Goal: Task Accomplishment & Management: Manage account settings

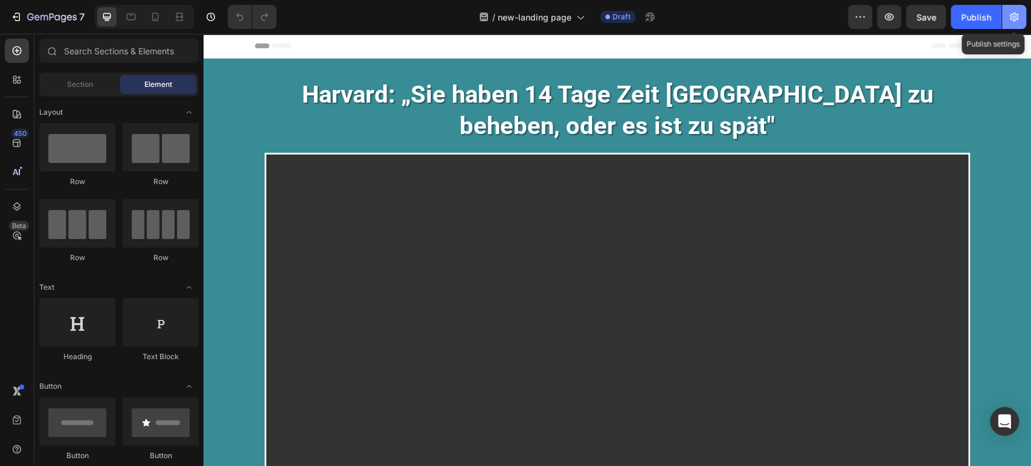
click at [1016, 21] on icon "button" at bounding box center [1014, 17] width 12 height 12
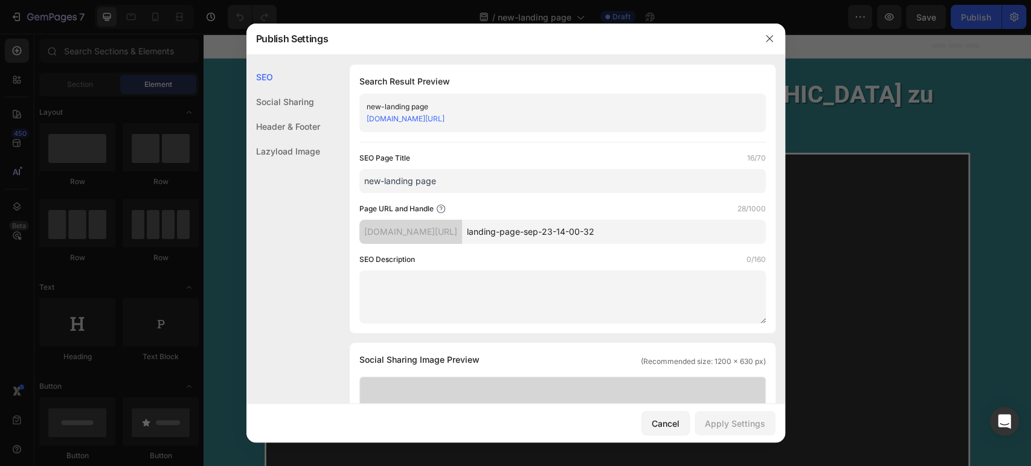
click at [297, 122] on div "Header & Footer" at bounding box center [283, 126] width 74 height 25
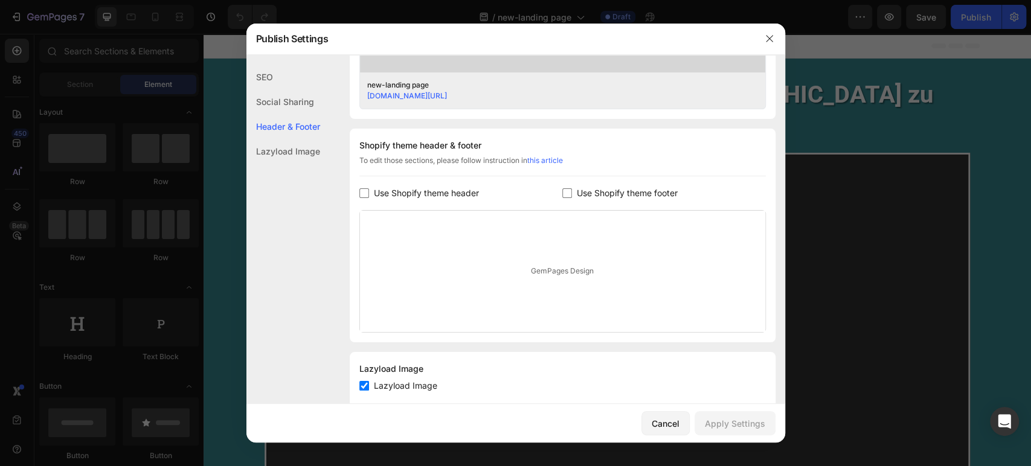
scroll to position [531, 0]
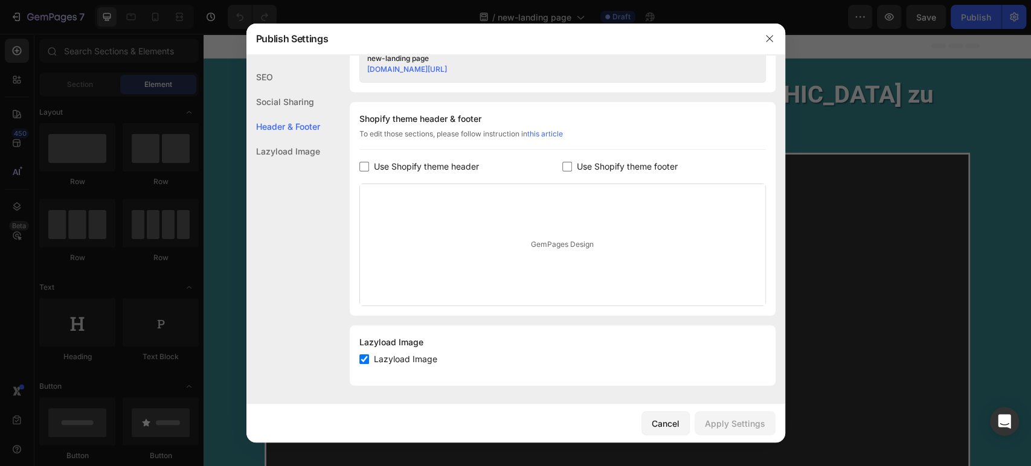
click at [562, 166] on input "checkbox" at bounding box center [567, 167] width 10 height 10
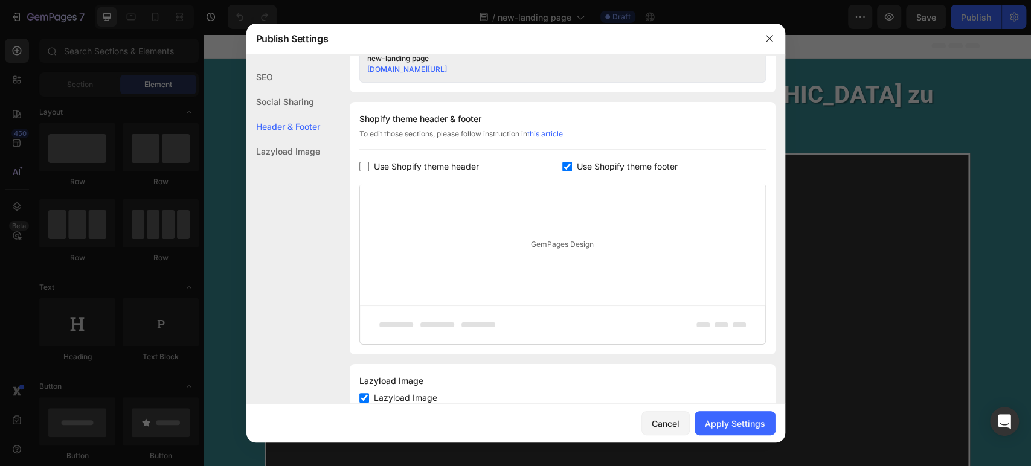
click at [562, 165] on input "checkbox" at bounding box center [567, 167] width 10 height 10
checkbox input "false"
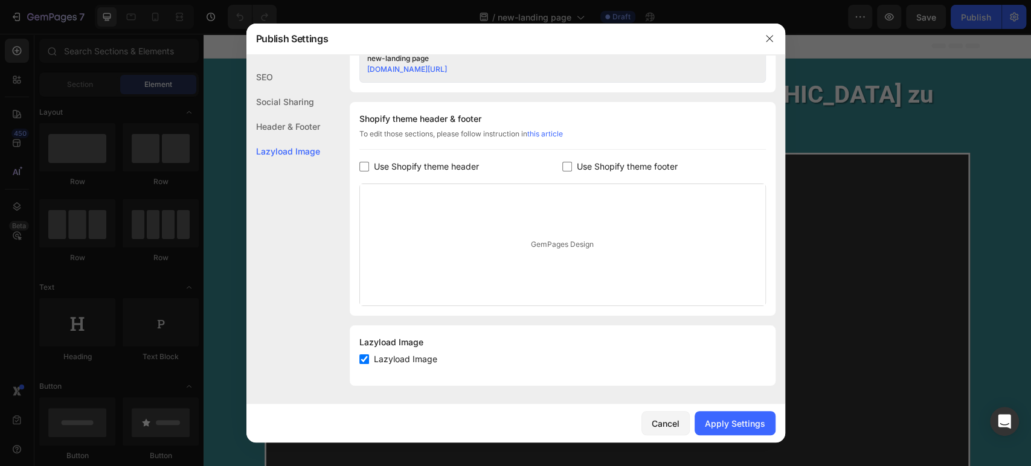
click at [396, 165] on span "Use Shopify theme header" at bounding box center [426, 166] width 105 height 14
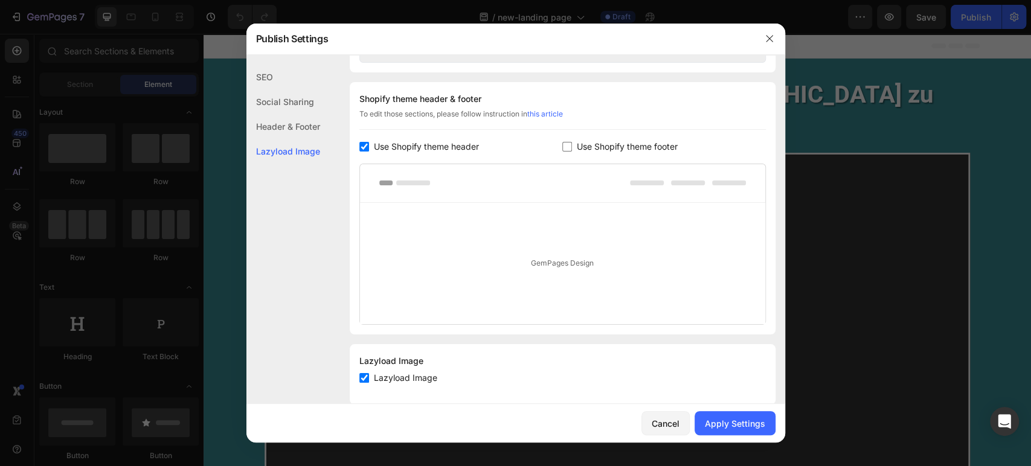
scroll to position [569, 0]
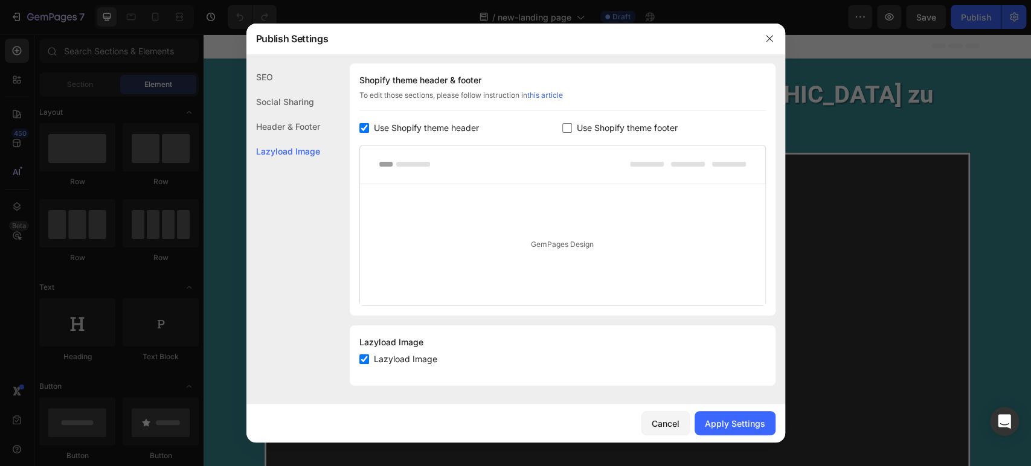
click at [435, 129] on span "Use Shopify theme header" at bounding box center [426, 128] width 105 height 14
checkbox input "false"
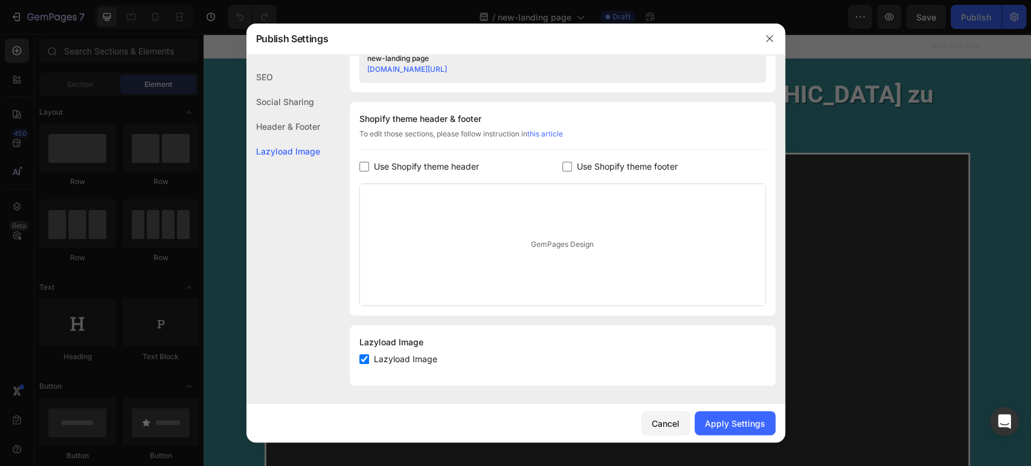
click at [579, 170] on span "Use Shopify theme footer" at bounding box center [627, 166] width 101 height 14
checkbox input "true"
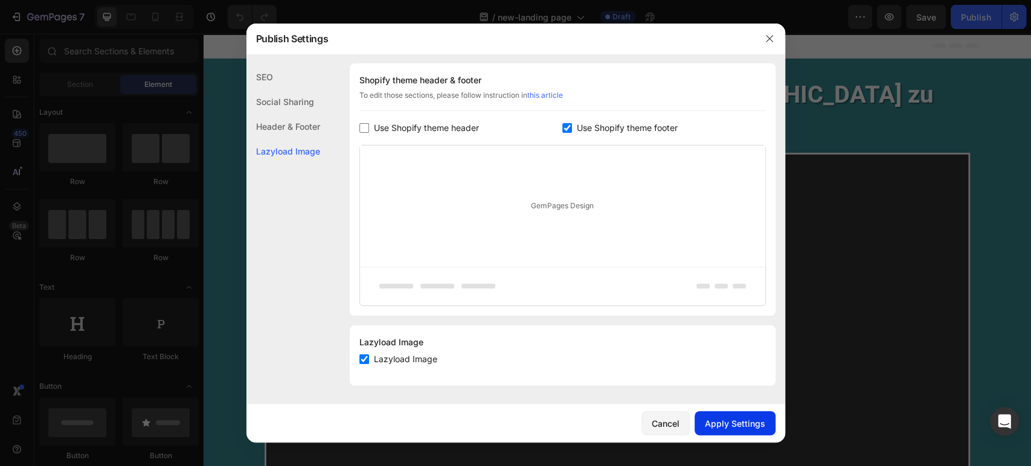
click at [741, 427] on div "Apply Settings" at bounding box center [735, 423] width 60 height 13
click at [670, 428] on div "Cancel" at bounding box center [666, 423] width 28 height 13
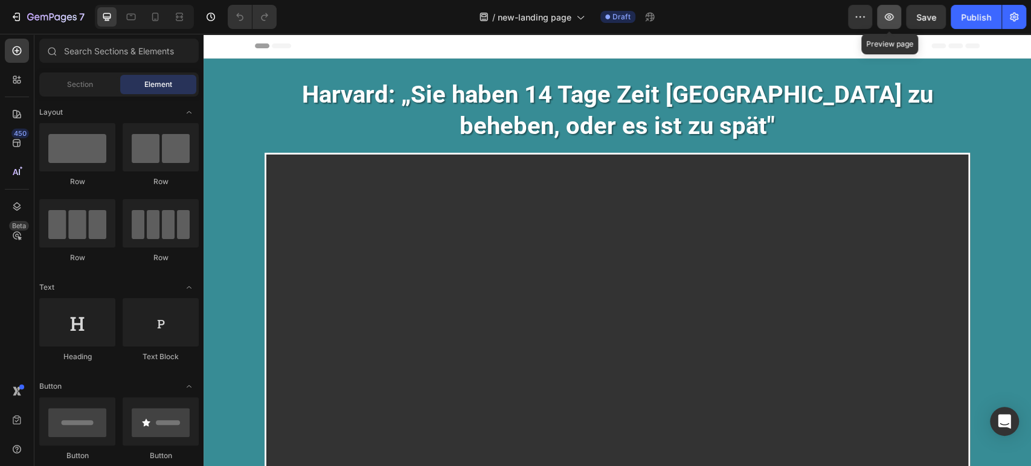
click at [894, 16] on icon "button" at bounding box center [889, 16] width 9 height 7
